Goal: Navigation & Orientation: Find specific page/section

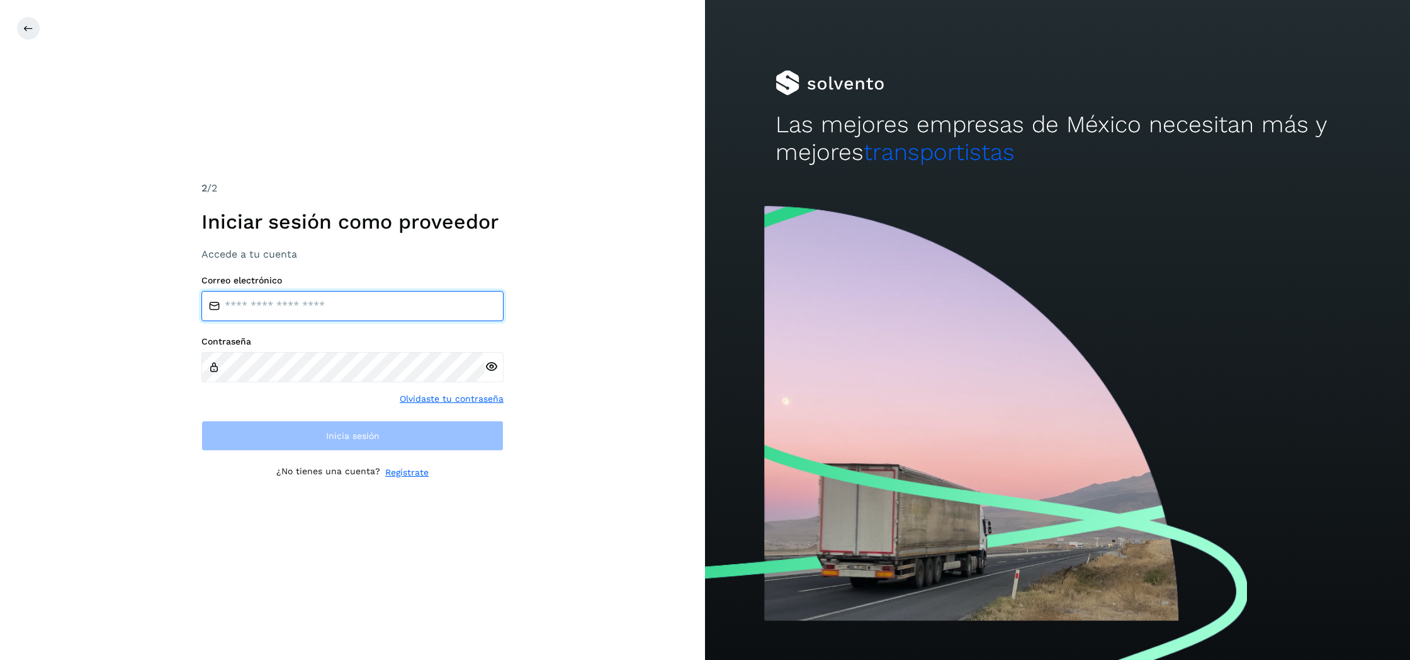
click at [358, 305] on input "email" at bounding box center [352, 306] width 302 height 30
click at [306, 301] on input "email" at bounding box center [352, 306] width 302 height 30
type input "**********"
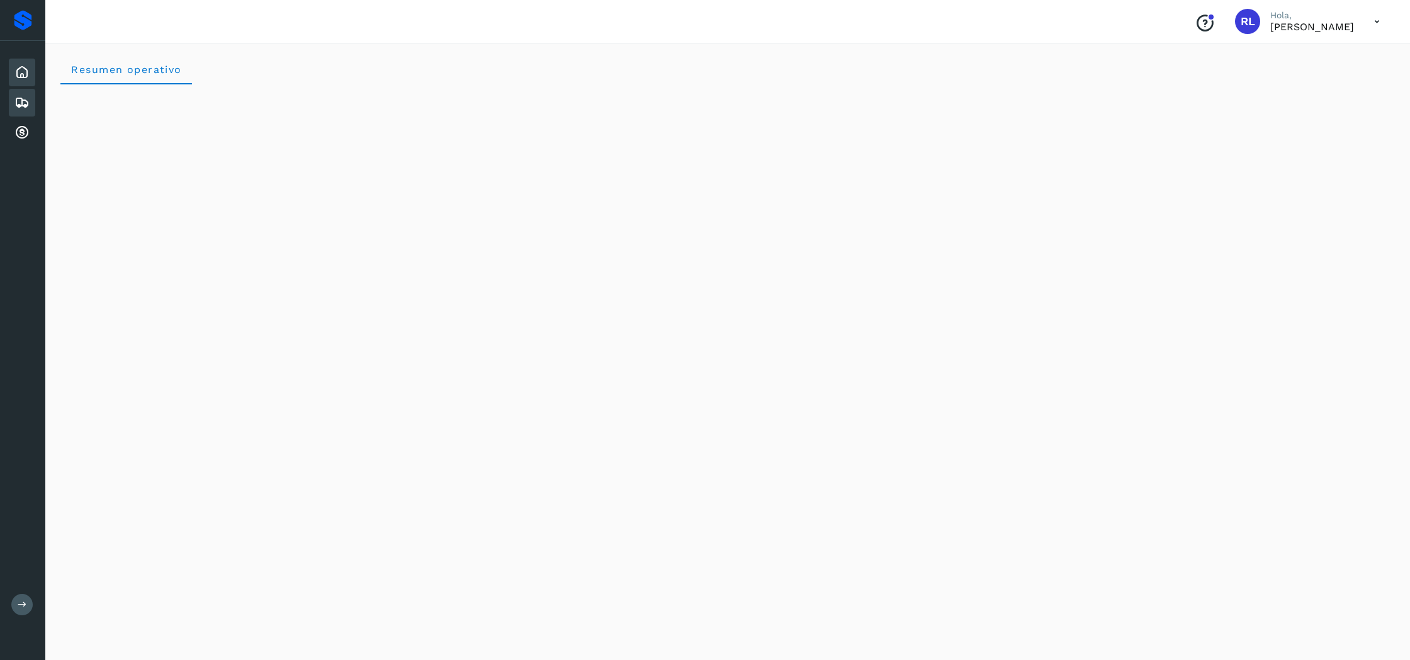
click at [16, 101] on icon at bounding box center [21, 102] width 15 height 15
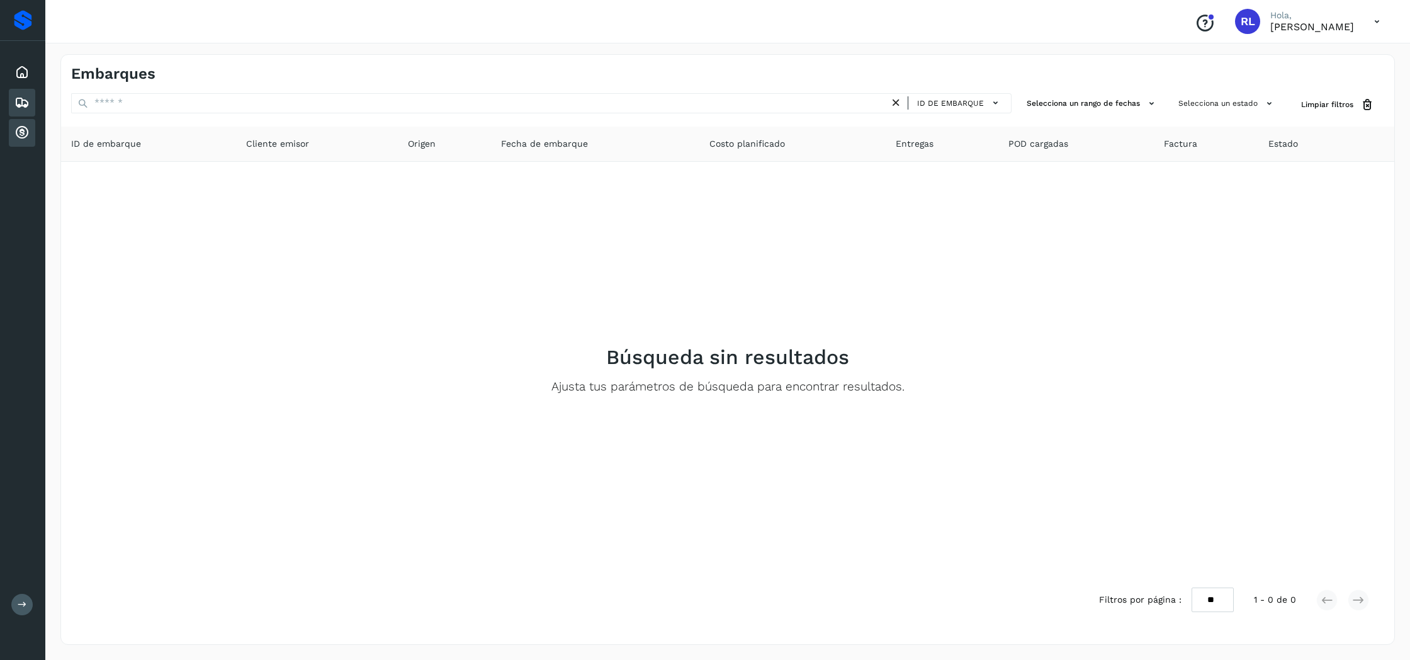
click at [14, 123] on div "Cuentas por cobrar" at bounding box center [22, 133] width 26 height 28
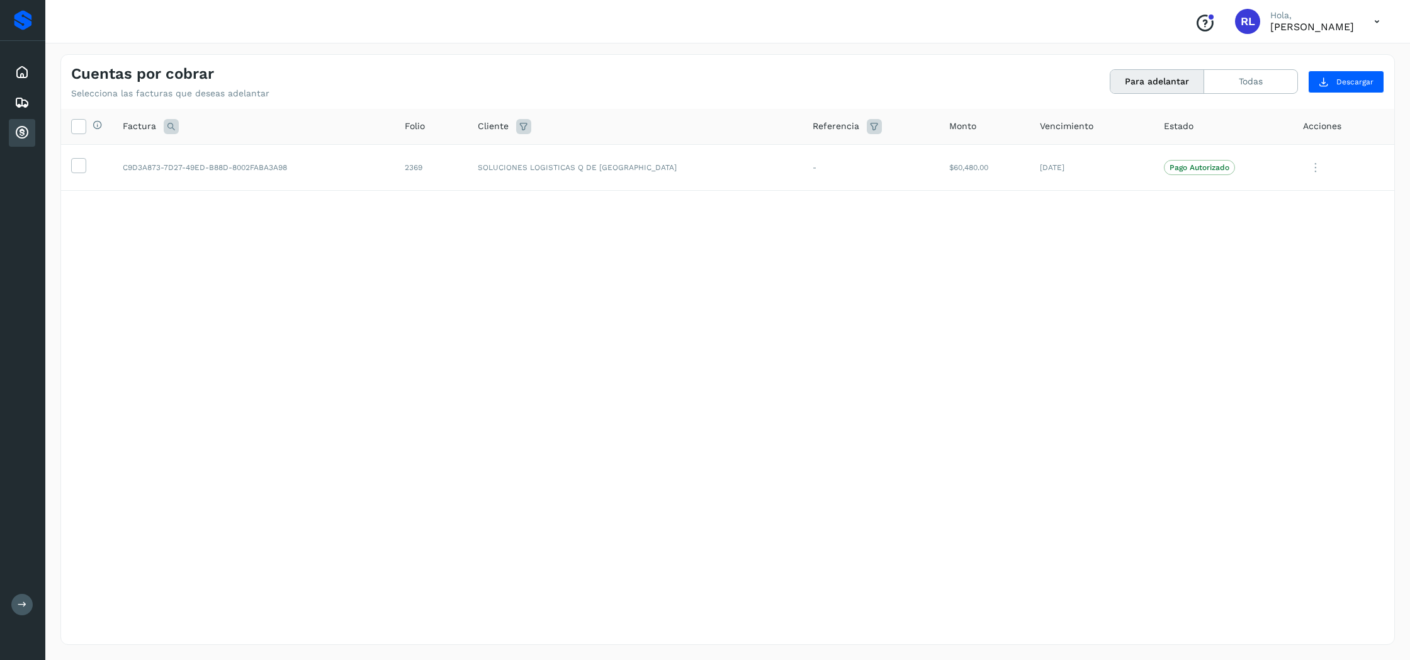
click at [1164, 84] on button "Para adelantar" at bounding box center [1157, 81] width 94 height 23
click at [1246, 82] on button "Todas" at bounding box center [1250, 81] width 93 height 23
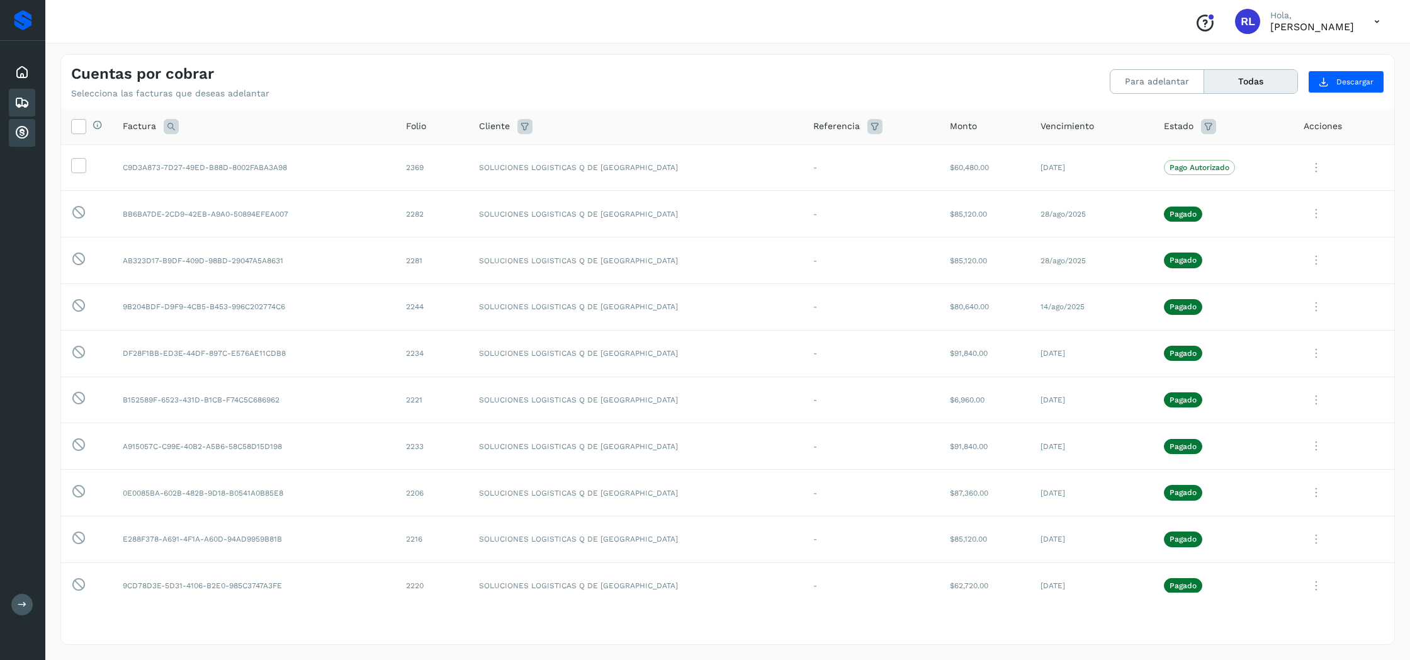
click at [19, 104] on icon at bounding box center [21, 102] width 15 height 15
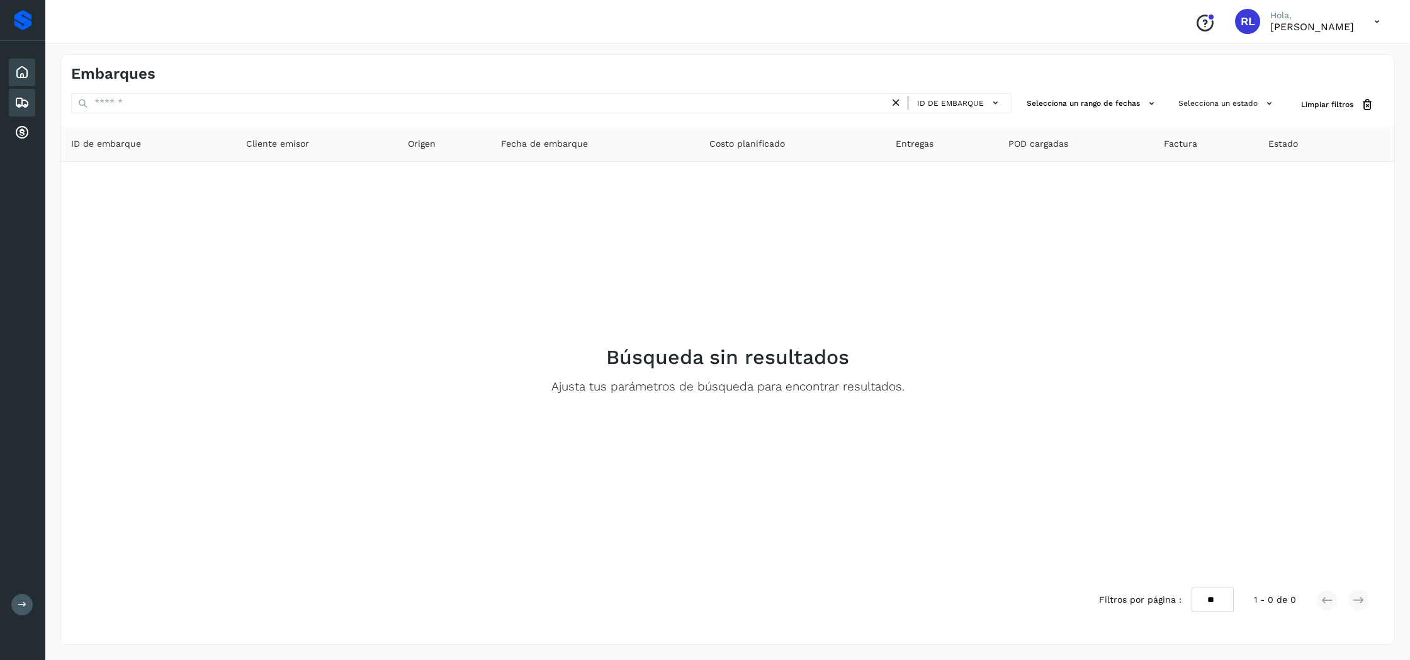
click at [25, 81] on div "Inicio" at bounding box center [22, 73] width 26 height 28
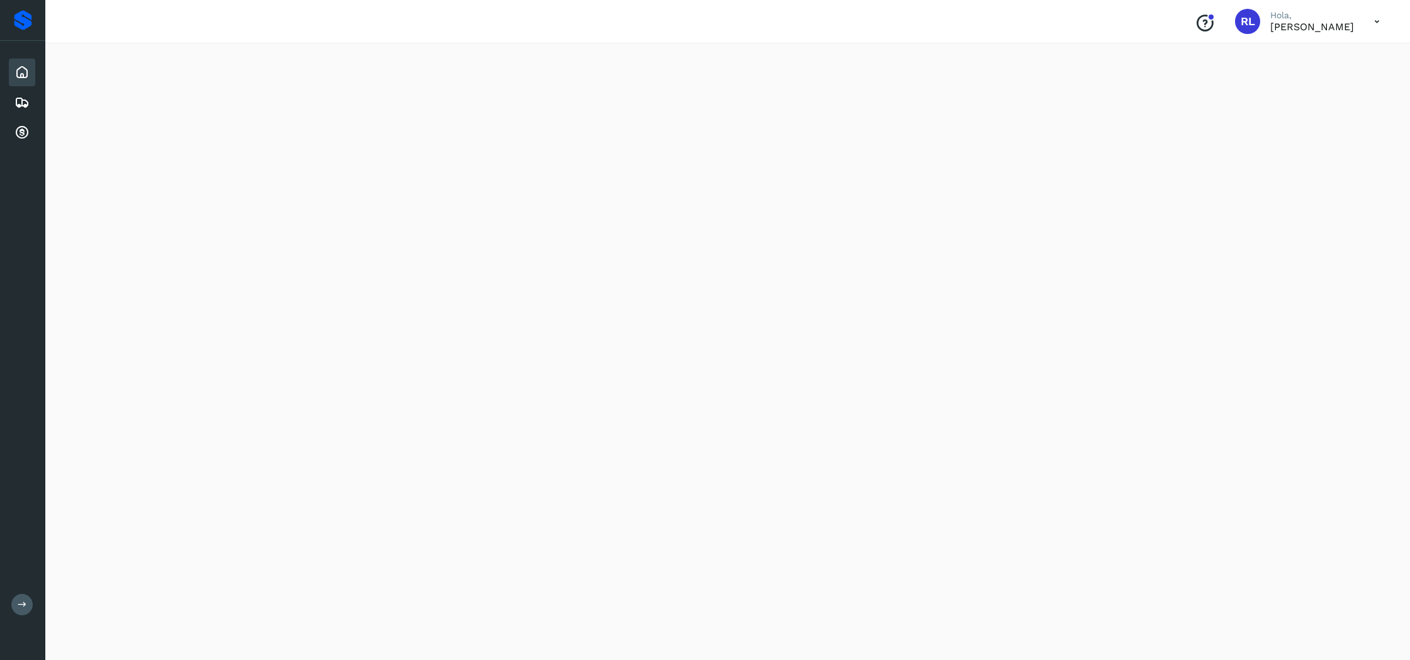
scroll to position [59, 0]
click at [1375, 20] on icon at bounding box center [1377, 22] width 26 height 26
drag, startPoint x: 1198, startPoint y: 82, endPoint x: 1197, endPoint y: 59, distance: 23.3
click at [1199, 81] on div at bounding box center [705, 330] width 1410 height 660
click at [1195, 29] on icon "Conoce nuestros beneficios" at bounding box center [1205, 23] width 20 height 20
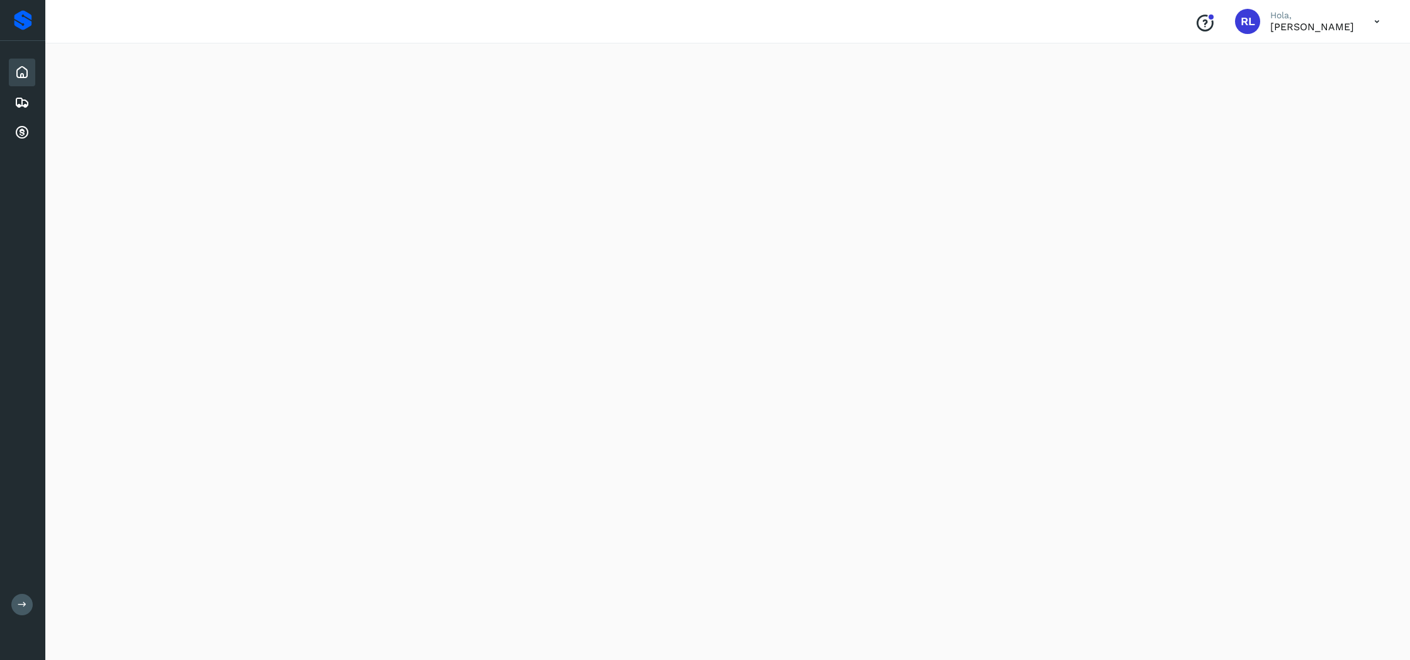
click at [1374, 23] on icon at bounding box center [1377, 22] width 26 height 26
click at [1288, 62] on div "Cerrar sesión" at bounding box center [1314, 57] width 150 height 24
